Goal: Transaction & Acquisition: Purchase product/service

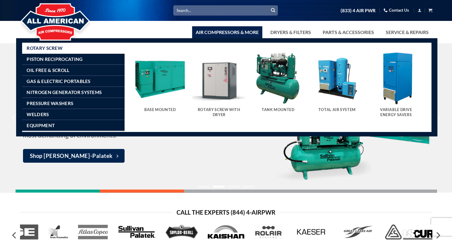
click at [213, 81] on img "Visit product category Rotary Screw With Dryer" at bounding box center [218, 78] width 53 height 53
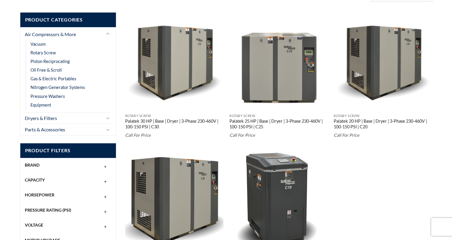
scroll to position [120, 0]
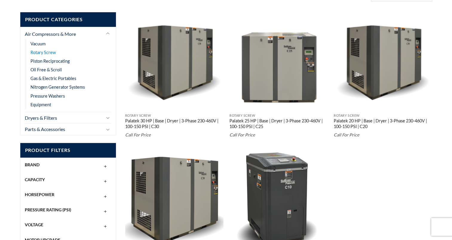
click at [44, 50] on link "Rotary Screw" at bounding box center [42, 52] width 25 height 9
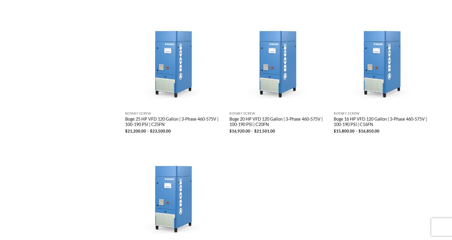
scroll to position [1189, 0]
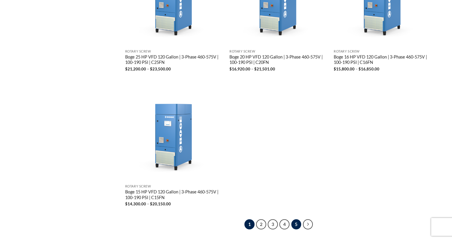
click at [295, 220] on link "5" at bounding box center [296, 225] width 10 height 10
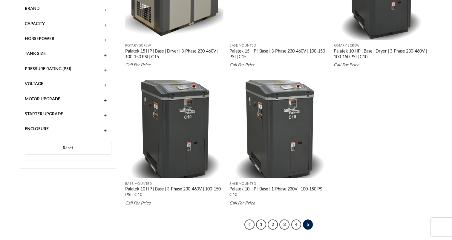
scroll to position [381, 0]
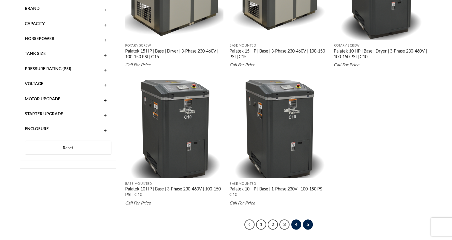
click at [296, 220] on link "4" at bounding box center [296, 225] width 10 height 10
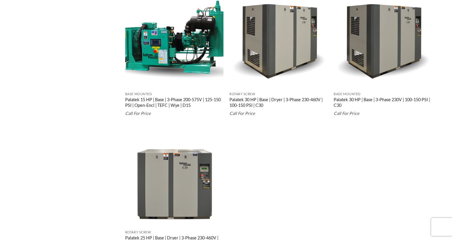
scroll to position [1138, 0]
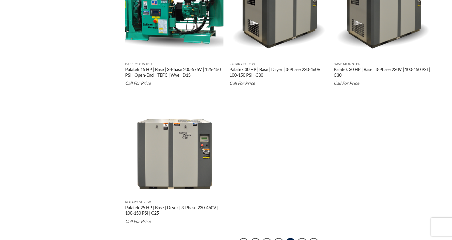
click at [143, 209] on link "Palatek 25 HP | Base | Dryer | 3-Phase 230-460V | 100-150 PSI | C25" at bounding box center [174, 211] width 99 height 12
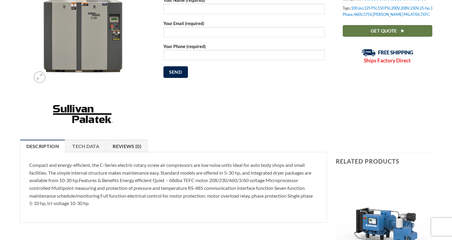
scroll to position [149, 0]
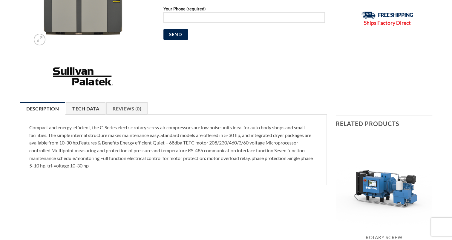
click at [82, 107] on link "Tech Data" at bounding box center [85, 108] width 39 height 13
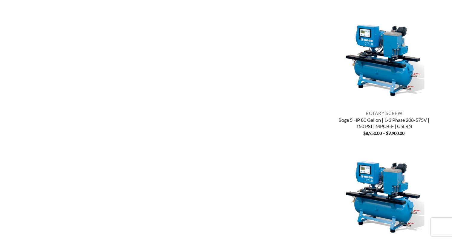
scroll to position [660, 0]
